Goal: Information Seeking & Learning: Learn about a topic

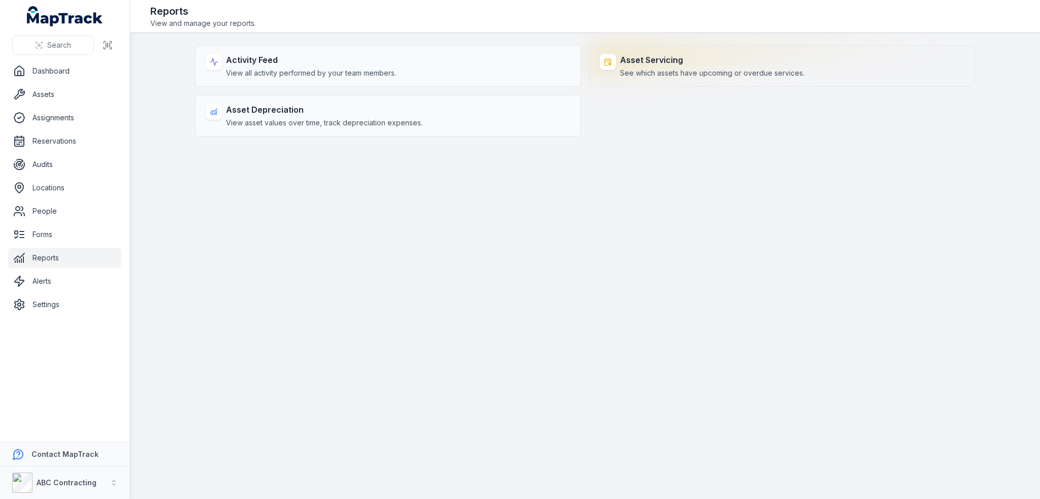
click at [643, 69] on span "See which assets have upcoming or overdue services." at bounding box center [712, 73] width 184 height 10
click at [715, 75] on span "See which assets have upcoming or overdue services." at bounding box center [712, 73] width 184 height 10
click at [766, 77] on span "See which assets have upcoming or overdue services." at bounding box center [712, 73] width 184 height 10
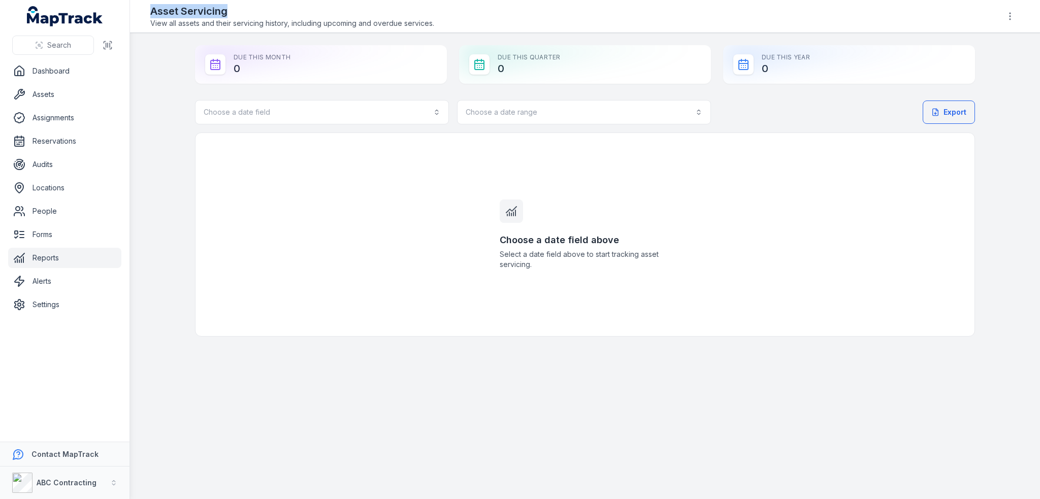
drag, startPoint x: 232, startPoint y: 10, endPoint x: 149, endPoint y: 12, distance: 82.8
click at [149, 12] on header "Toggle Navigation Asset Servicing View all assets and their servicing history, …" at bounding box center [585, 16] width 910 height 33
copy h2 "Asset Servicing"
drag, startPoint x: 496, startPoint y: 237, endPoint x: 659, endPoint y: 238, distance: 163.0
click at [659, 238] on div "Choose a date field above Select a date field above to start tracking asset ser…" at bounding box center [585, 234] width 195 height 203
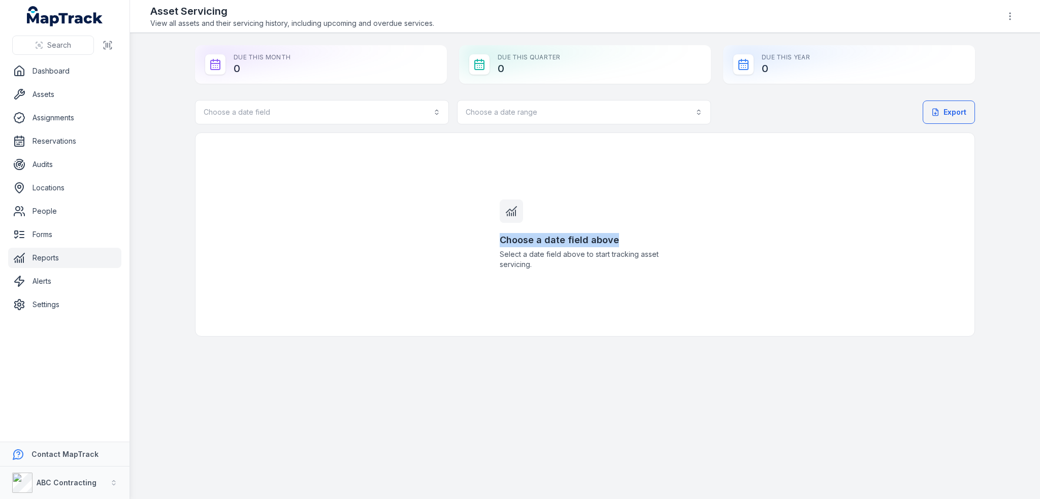
copy h3 "Choose a date field above"
drag, startPoint x: 529, startPoint y: 265, endPoint x: 497, endPoint y: 258, distance: 33.4
click at [497, 258] on div "Choose a date field above Select a date field above to start tracking asset ser…" at bounding box center [585, 234] width 195 height 203
click at [534, 266] on span "Select a date field above to start tracking asset servicing." at bounding box center [585, 259] width 171 height 20
drag, startPoint x: 543, startPoint y: 264, endPoint x: 488, endPoint y: 256, distance: 56.0
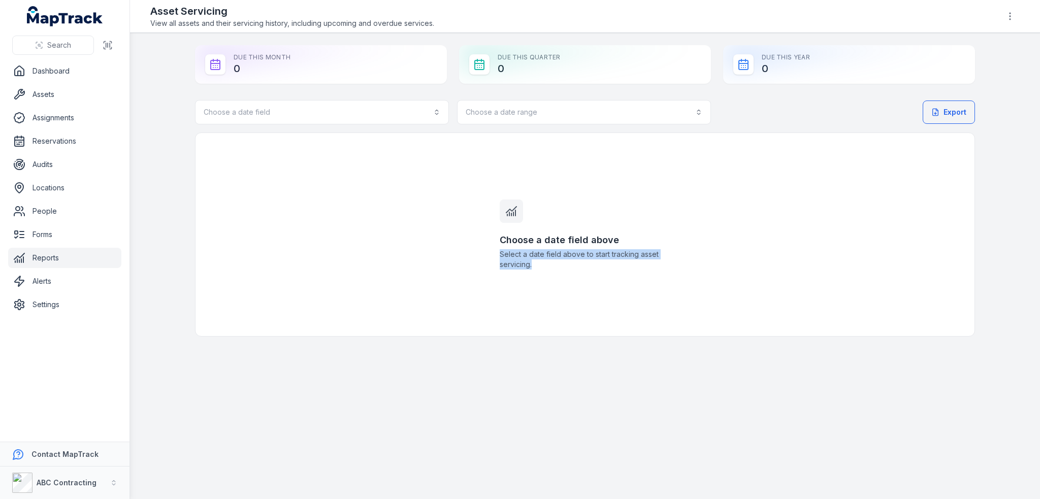
click at [488, 256] on div "Choose a date field above Select a date field above to start tracking asset ser…" at bounding box center [585, 234] width 195 height 203
copy span "Select a date field above to start tracking asset servicing."
click at [591, 251] on span "Select a date field above to start tracking asset servicing." at bounding box center [585, 259] width 171 height 20
